Goal: Task Accomplishment & Management: Manage account settings

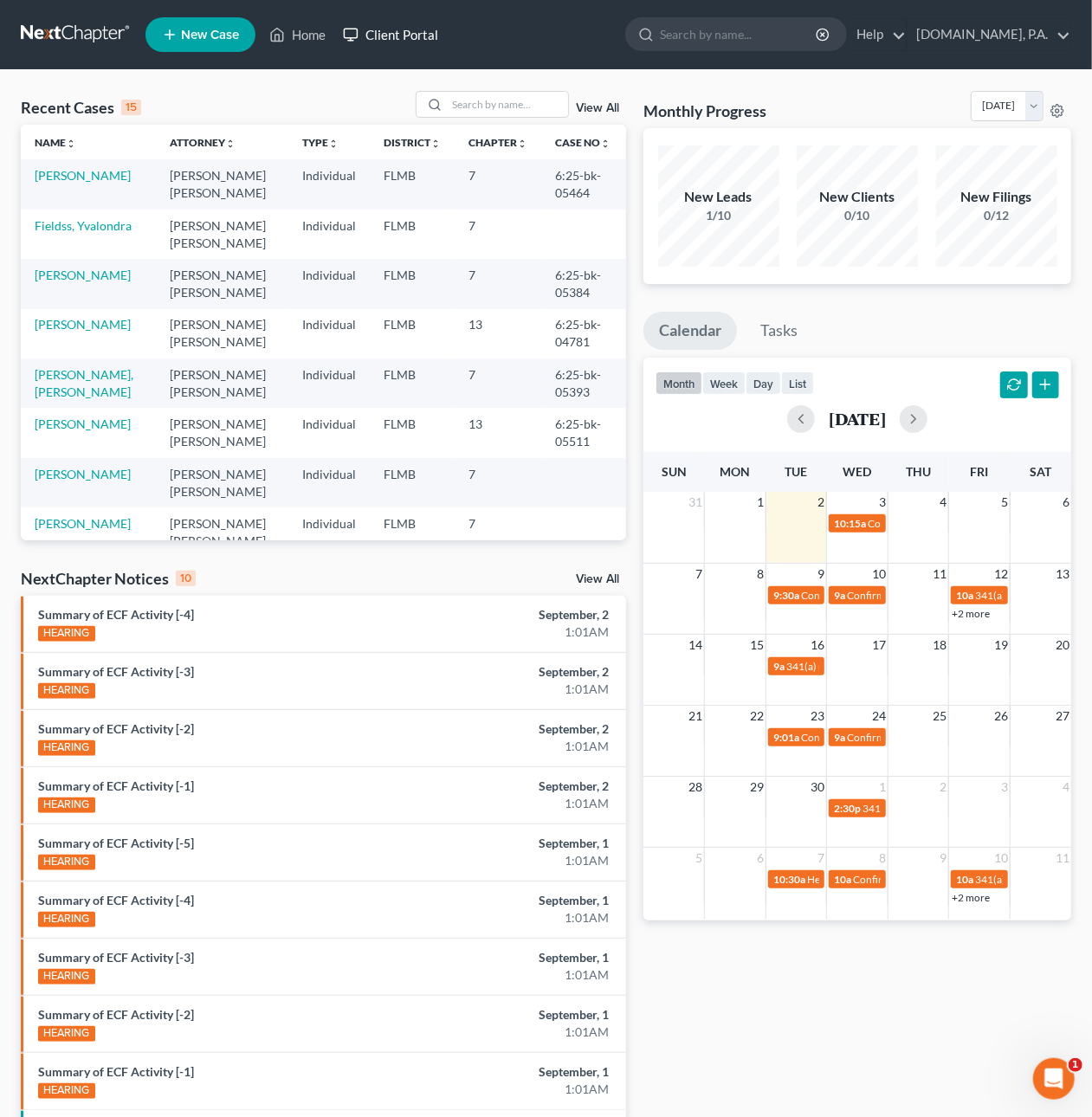
click at [388, 31] on link "Client Portal" at bounding box center [390, 35] width 112 height 31
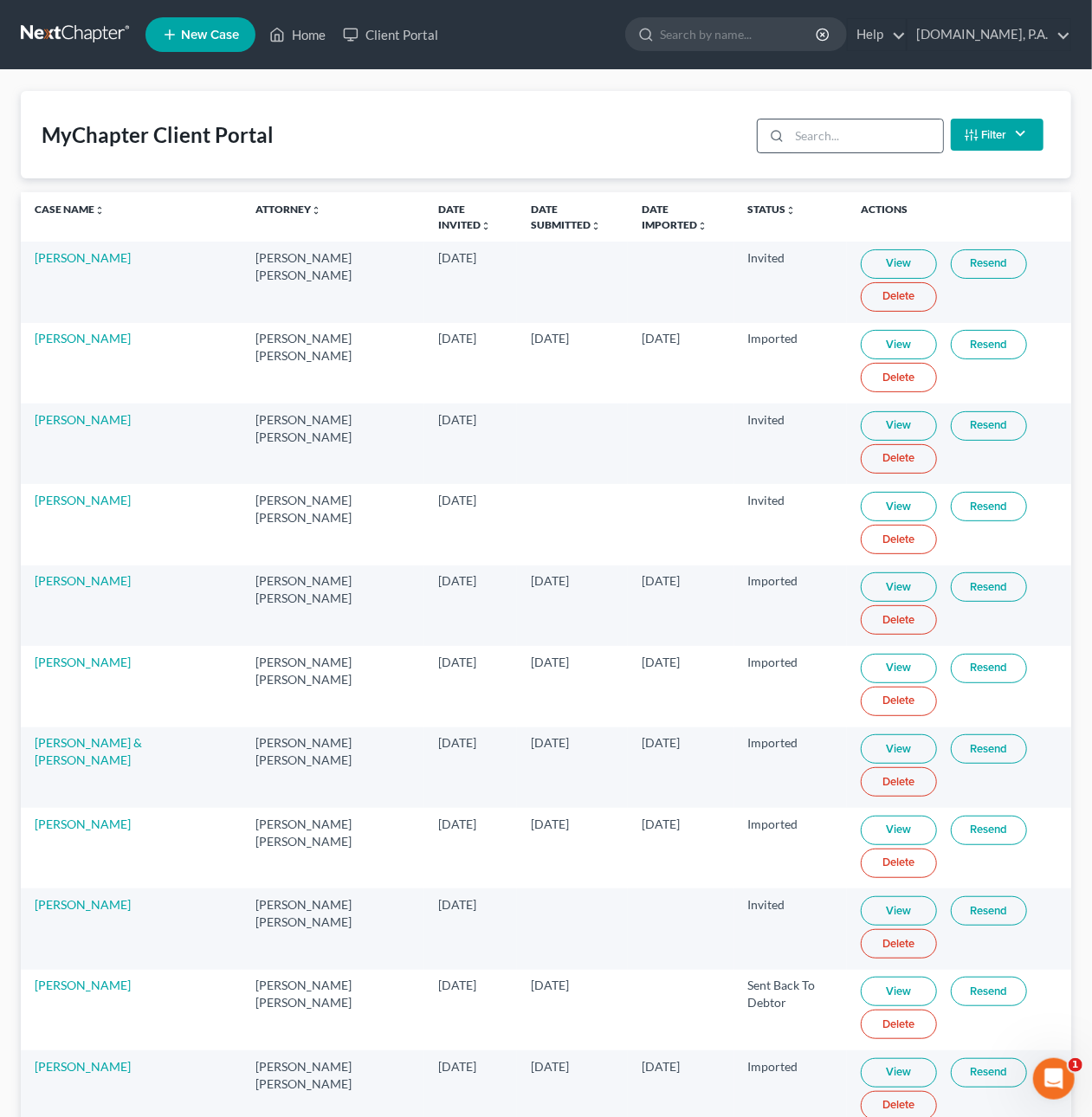
click at [790, 138] on div at bounding box center [772, 136] width 32 height 33
click at [819, 128] on input "search" at bounding box center [866, 136] width 154 height 33
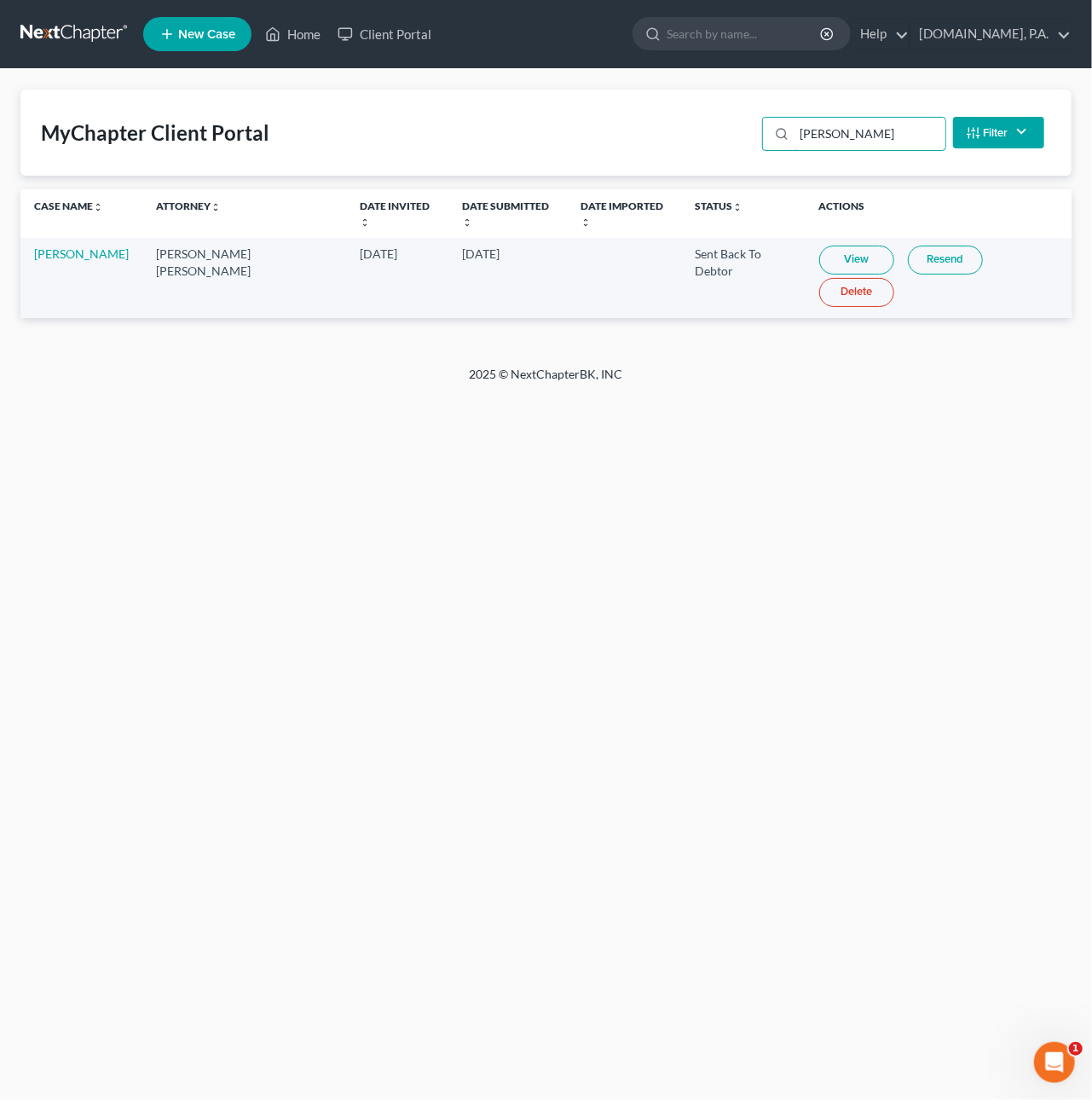
type input "avila"
click at [827, 246] on link "View" at bounding box center [856, 260] width 75 height 29
click at [849, 128] on input "avila" at bounding box center [870, 134] width 151 height 32
drag, startPoint x: 845, startPoint y: 134, endPoint x: 738, endPoint y: 127, distance: 107.2
click at [738, 127] on div "MyChapter Client Portal avila Filter Status Filter... Invited In Progress Ready…" at bounding box center [546, 132] width 1050 height 86
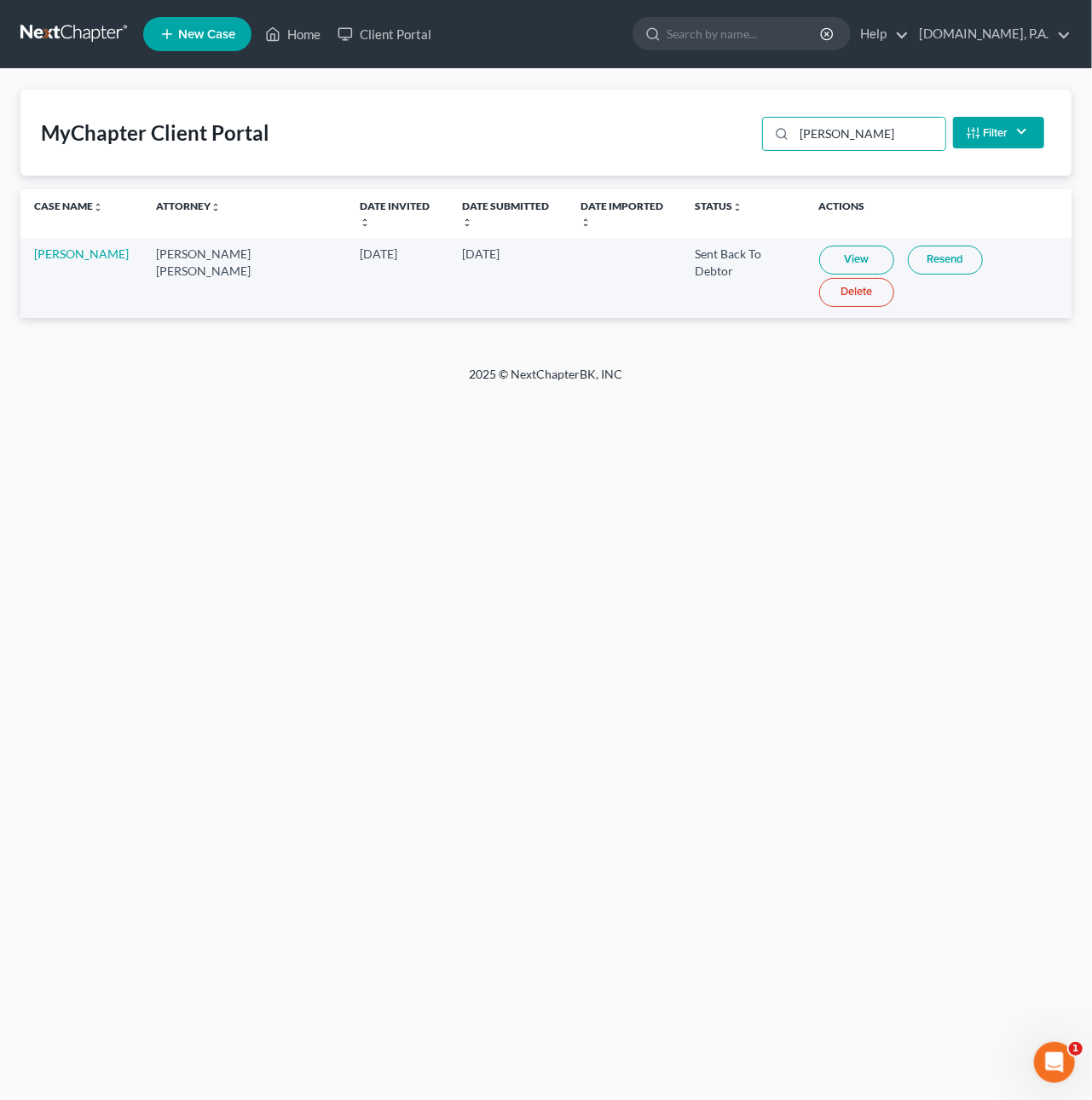
click at [52, 35] on link at bounding box center [75, 34] width 109 height 30
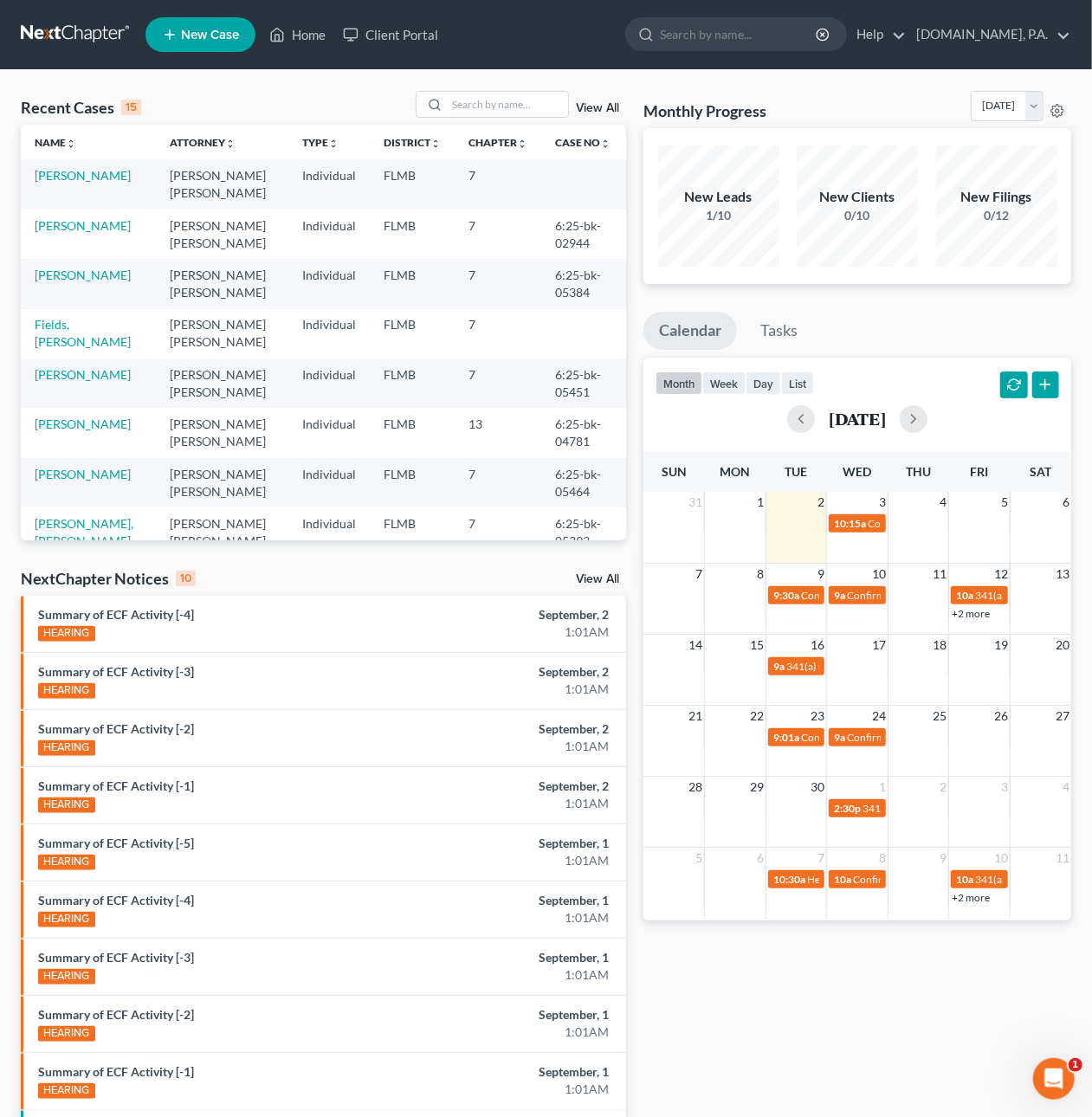
click at [601, 102] on link "View All" at bounding box center [597, 107] width 43 height 12
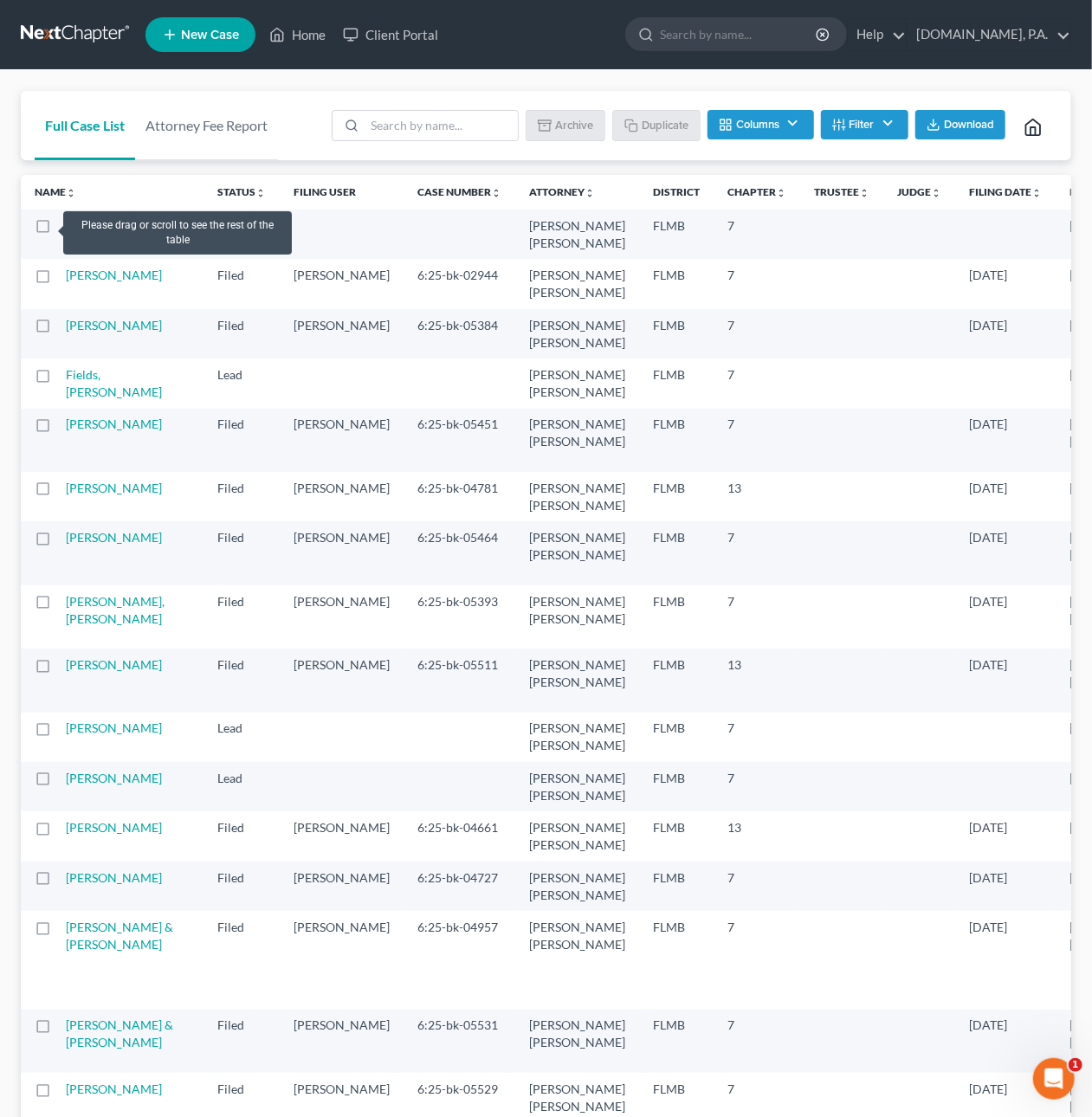
click at [59, 230] on label at bounding box center [59, 230] width 0 height 0
click at [66, 226] on input "checkbox" at bounding box center [72, 223] width 12 height 12
checkbox input "true"
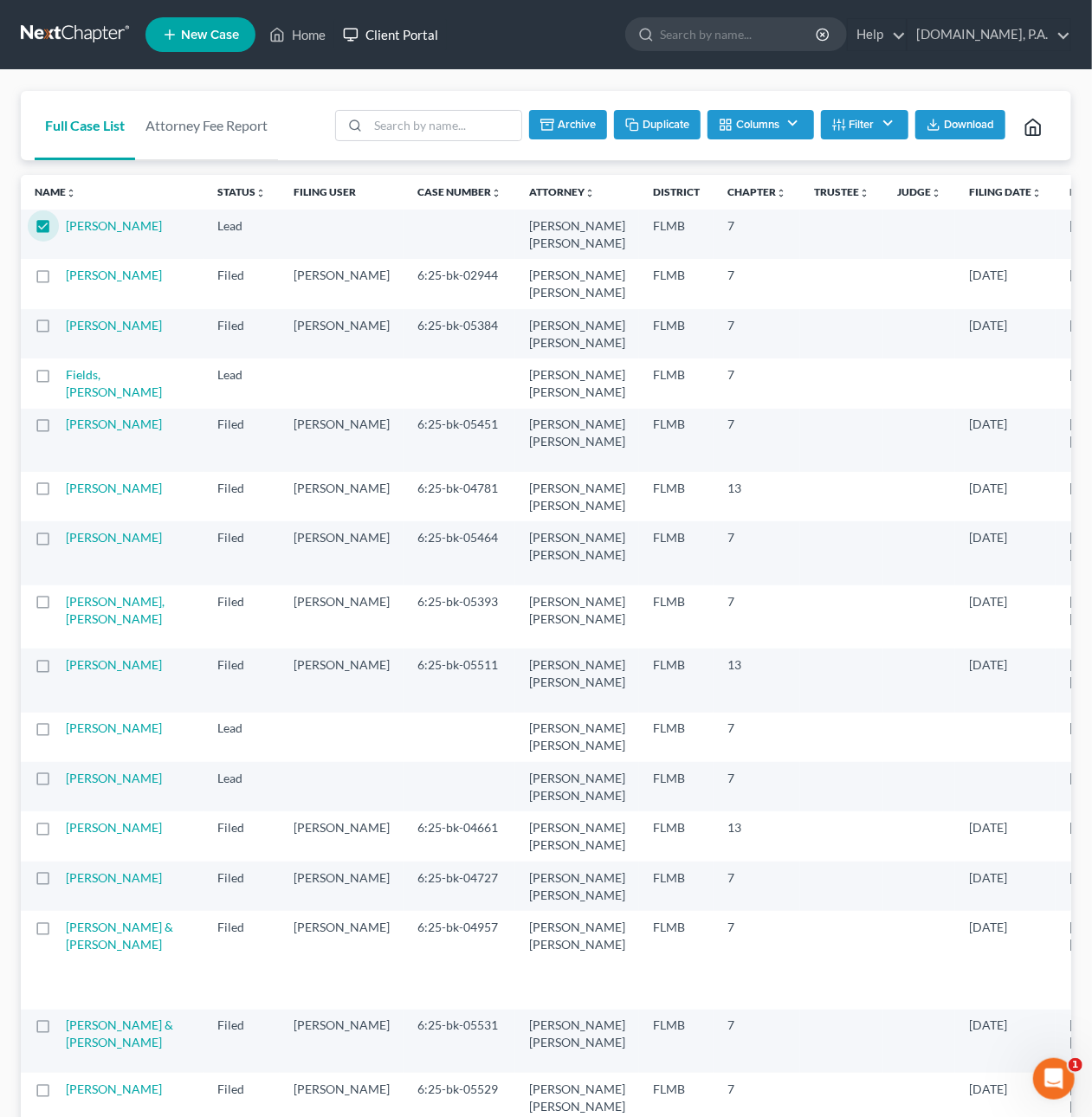
click at [416, 38] on link "Client Portal" at bounding box center [390, 35] width 112 height 31
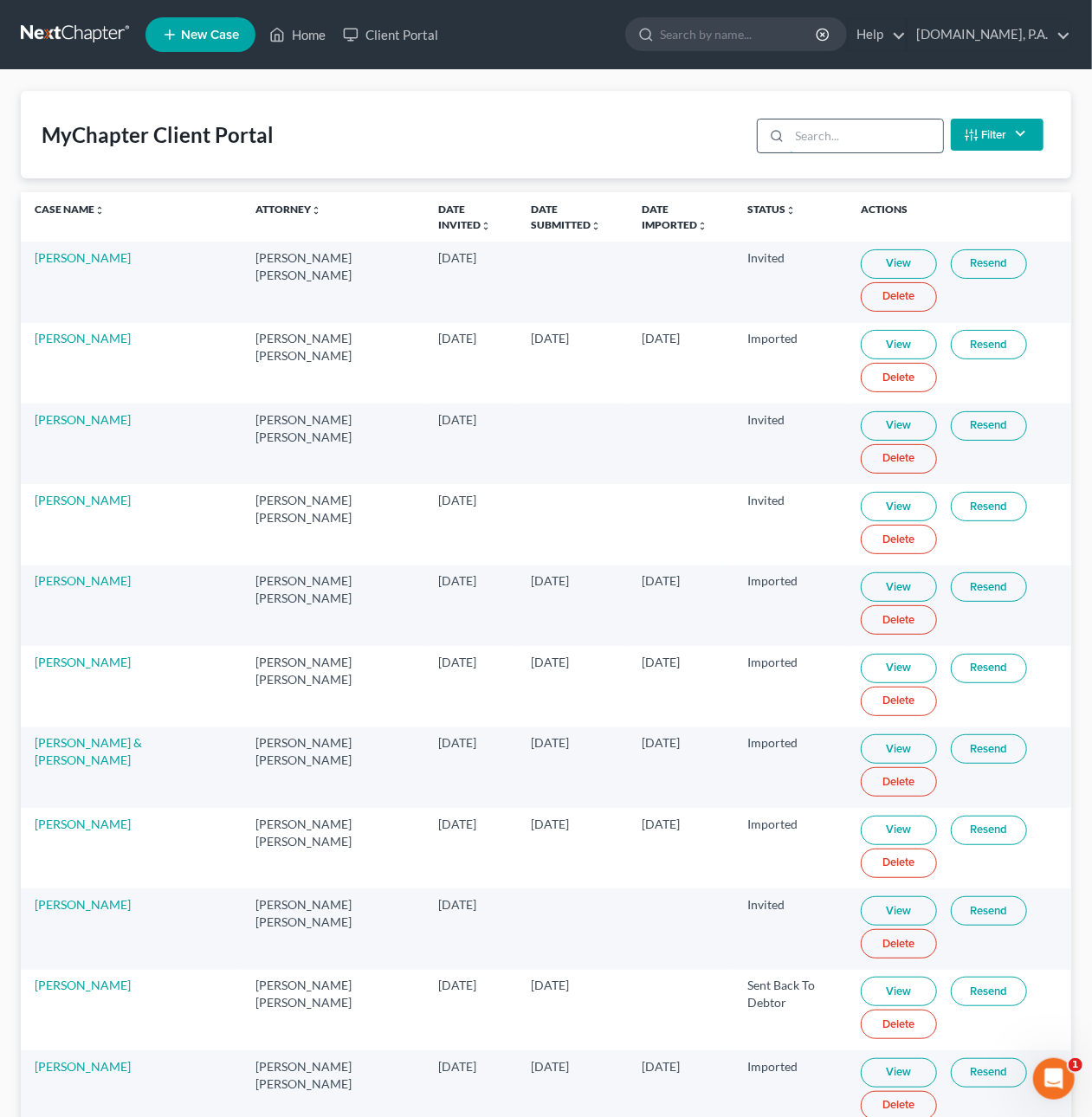
click at [819, 137] on input "search" at bounding box center [866, 136] width 154 height 33
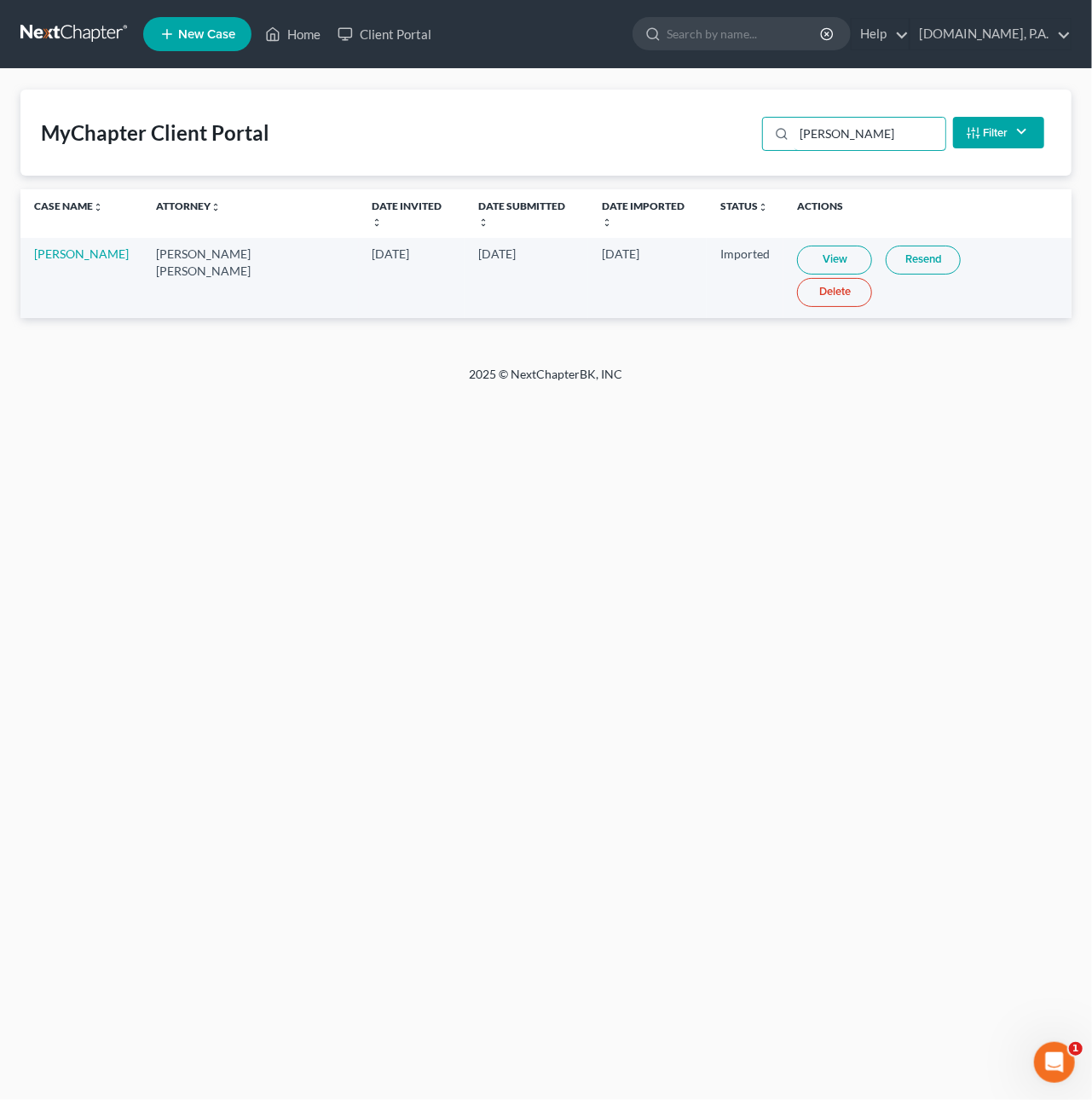
type input "allen"
click at [898, 246] on link "Resend" at bounding box center [922, 260] width 75 height 29
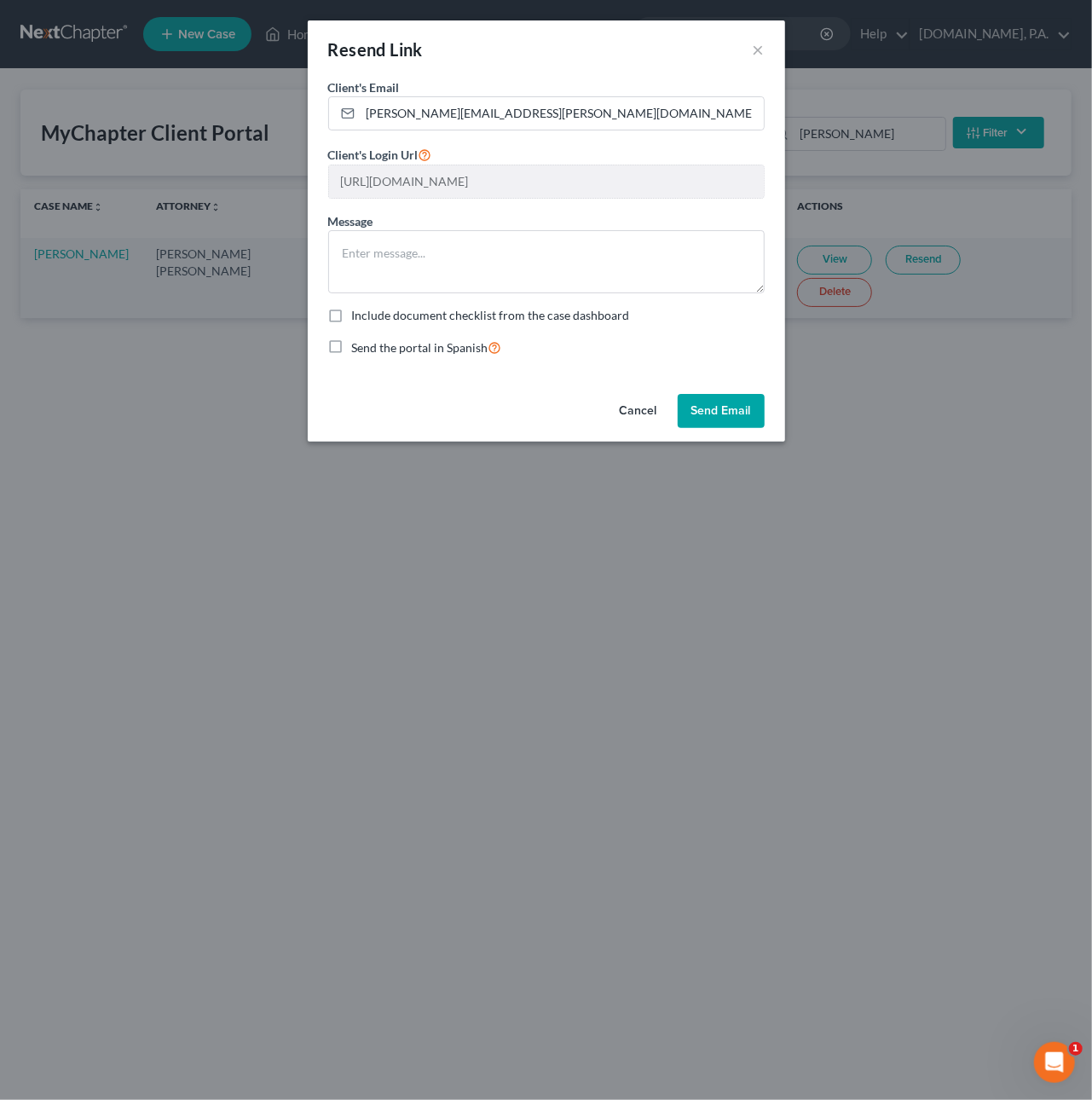
click at [638, 410] on button "Cancel" at bounding box center [638, 411] width 65 height 34
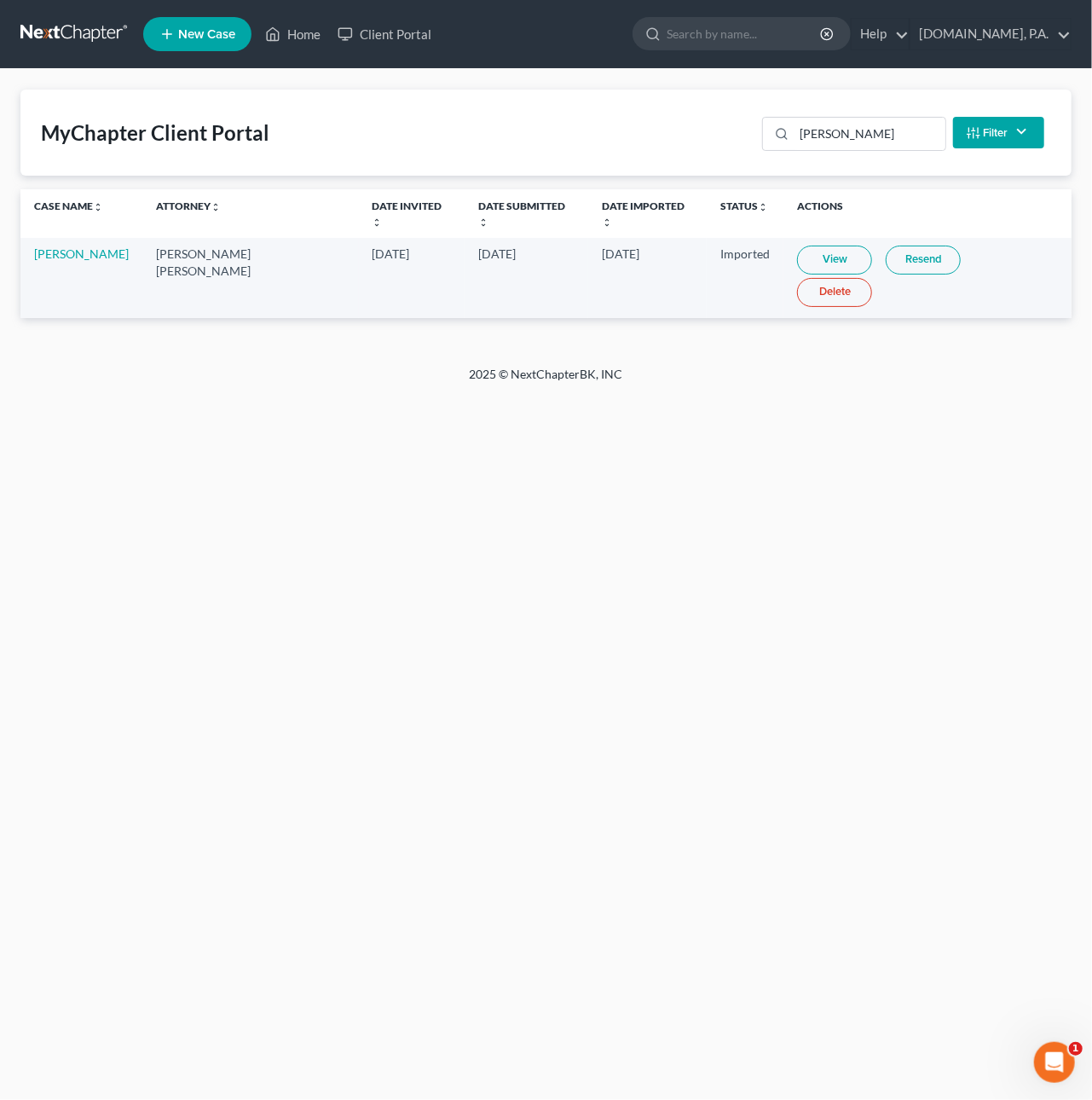
click at [99, 30] on link at bounding box center [75, 34] width 109 height 30
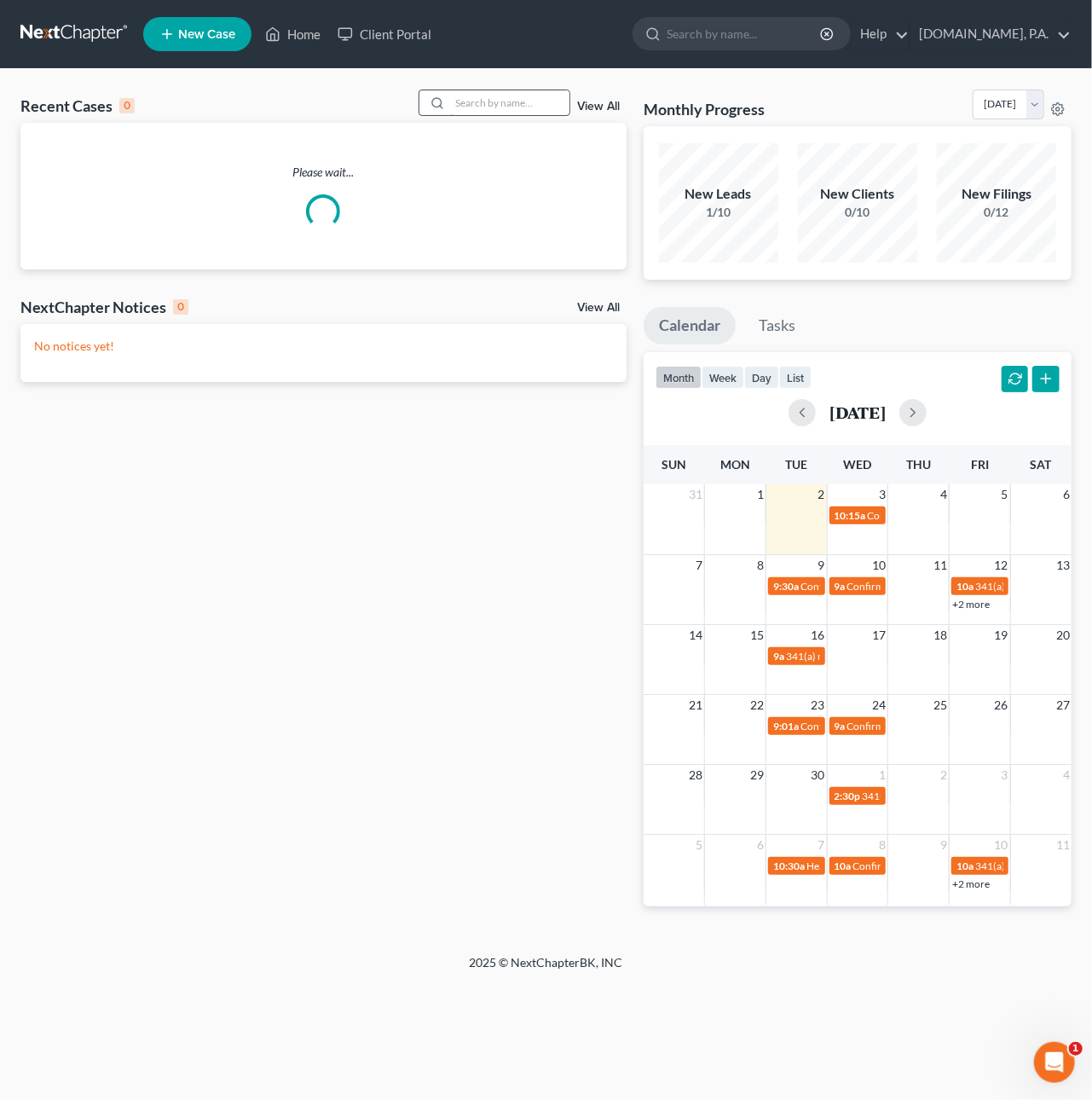
click at [518, 112] on input "search" at bounding box center [509, 103] width 119 height 25
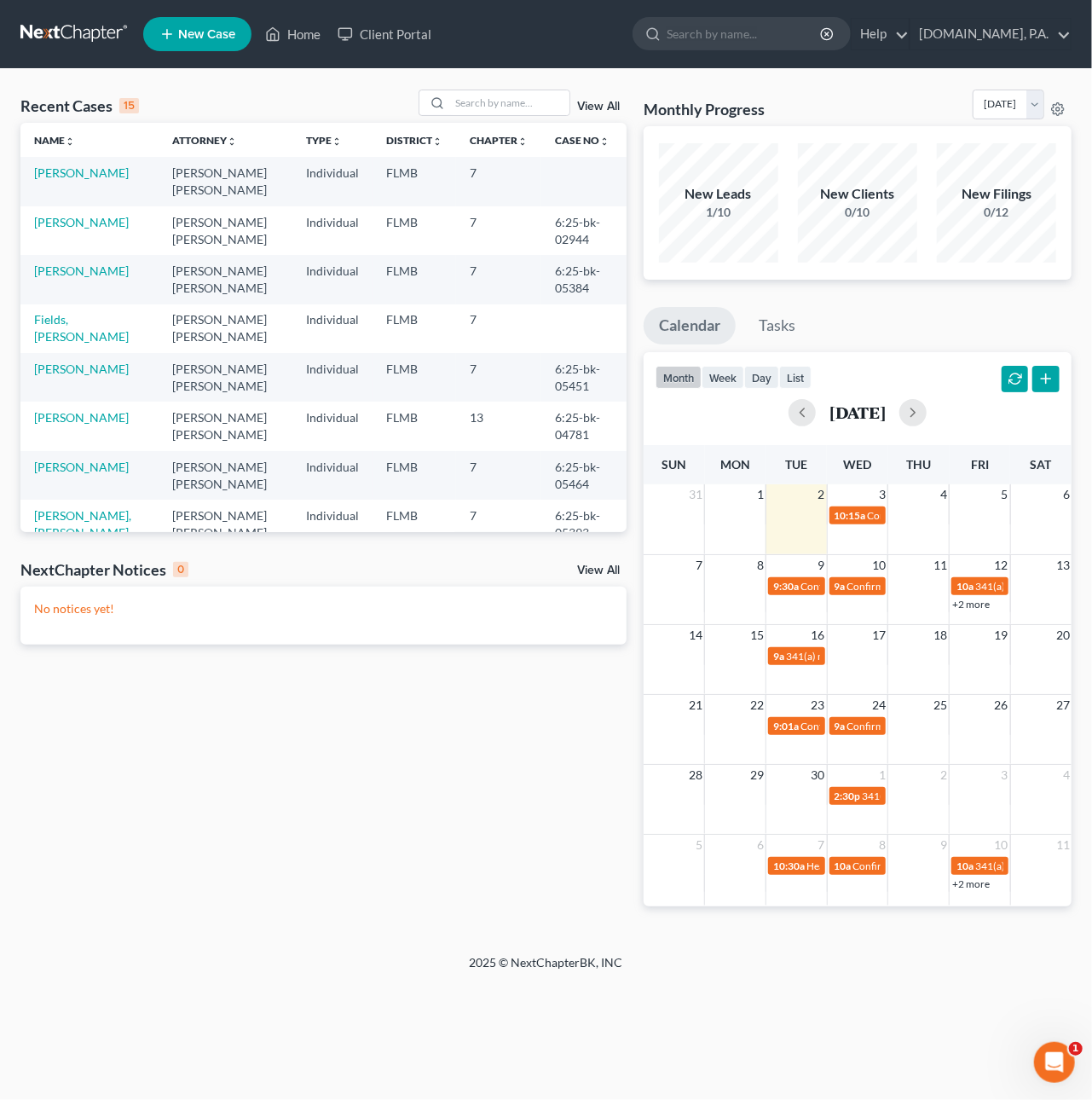
click at [597, 104] on link "View All" at bounding box center [598, 106] width 43 height 12
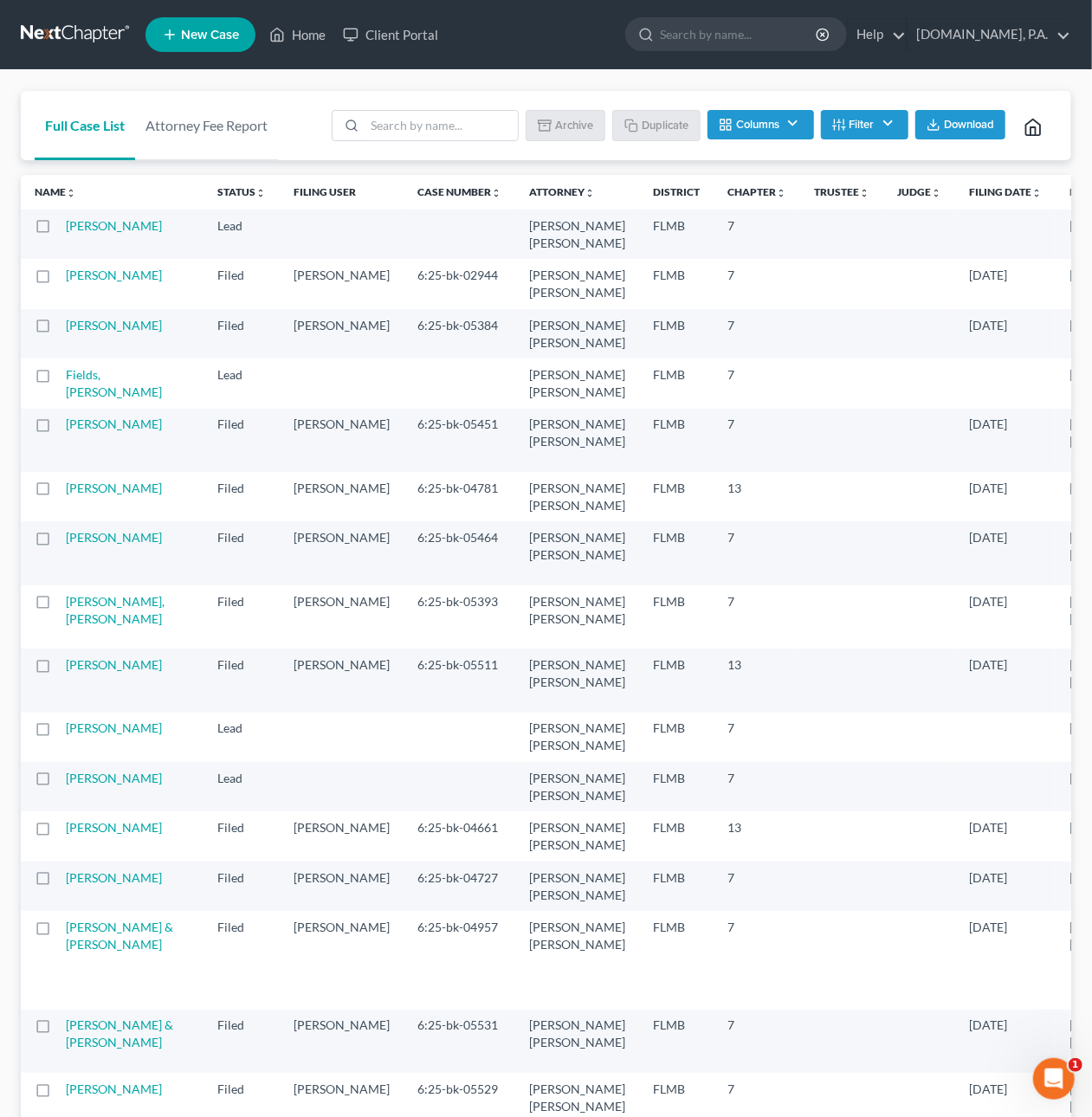
click at [59, 230] on label at bounding box center [59, 230] width 0 height 0
click at [66, 226] on input "checkbox" at bounding box center [72, 223] width 12 height 12
click at [569, 126] on button "Archive" at bounding box center [567, 125] width 78 height 30
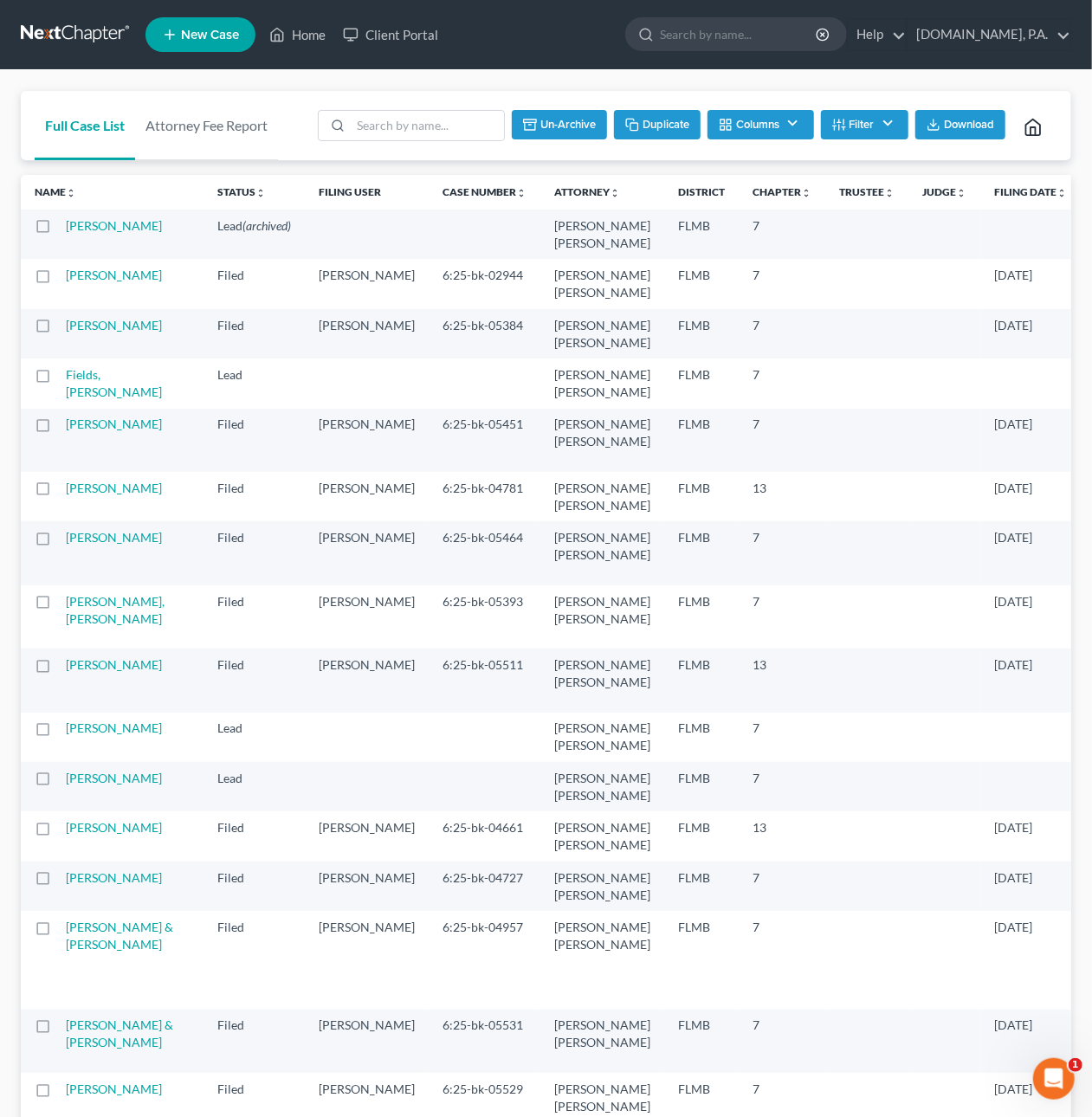
checkbox input "false"
click at [315, 36] on link "Home" at bounding box center [297, 35] width 74 height 31
